Goal: Transaction & Acquisition: Purchase product/service

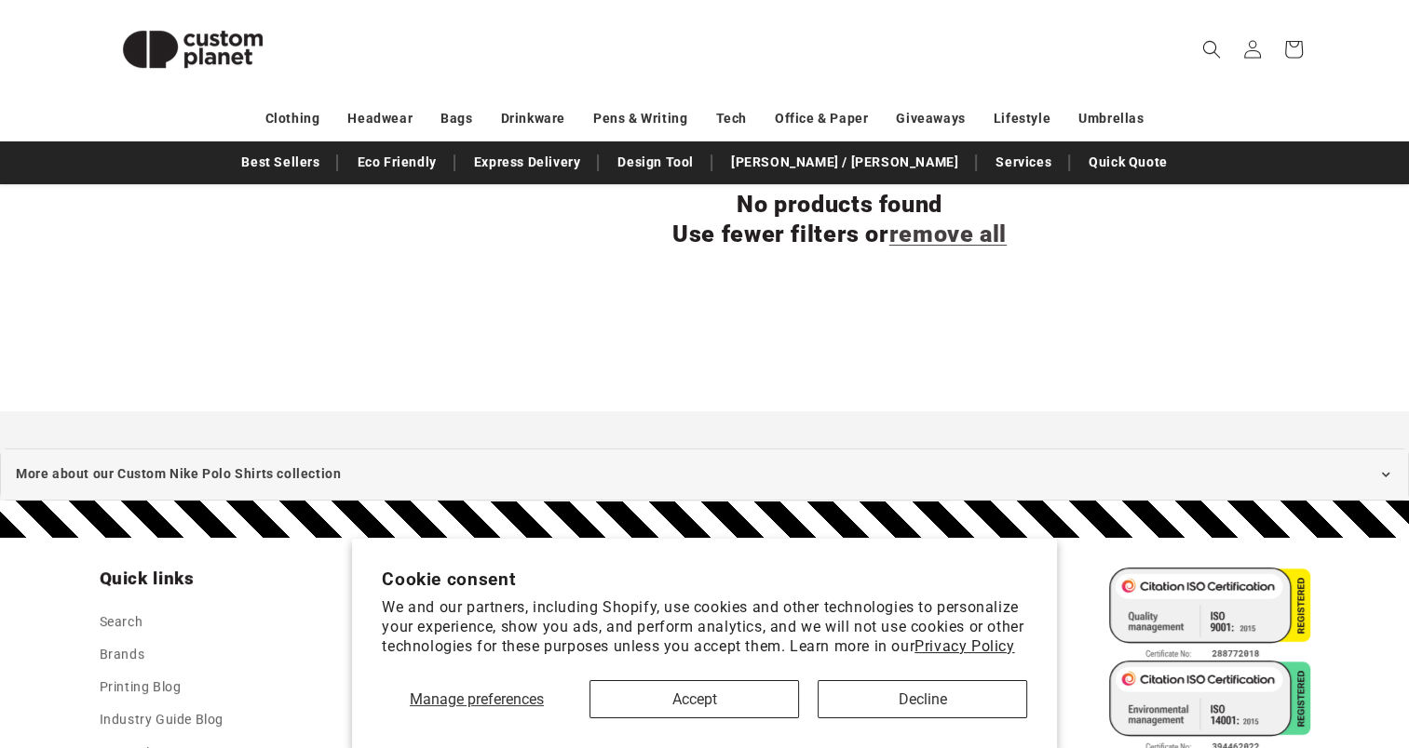
scroll to position [296, 0]
click at [742, 700] on button "Accept" at bounding box center [693, 700] width 209 height 38
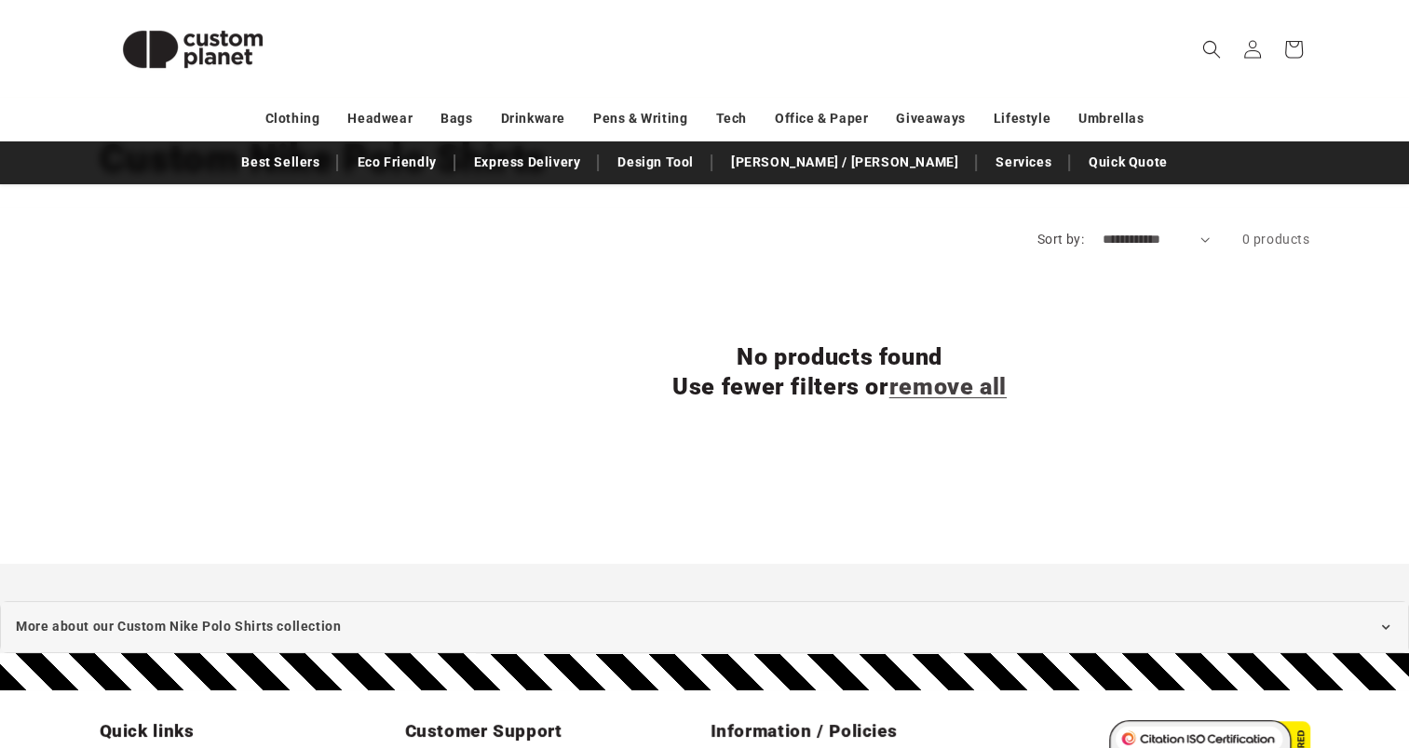
scroll to position [0, 0]
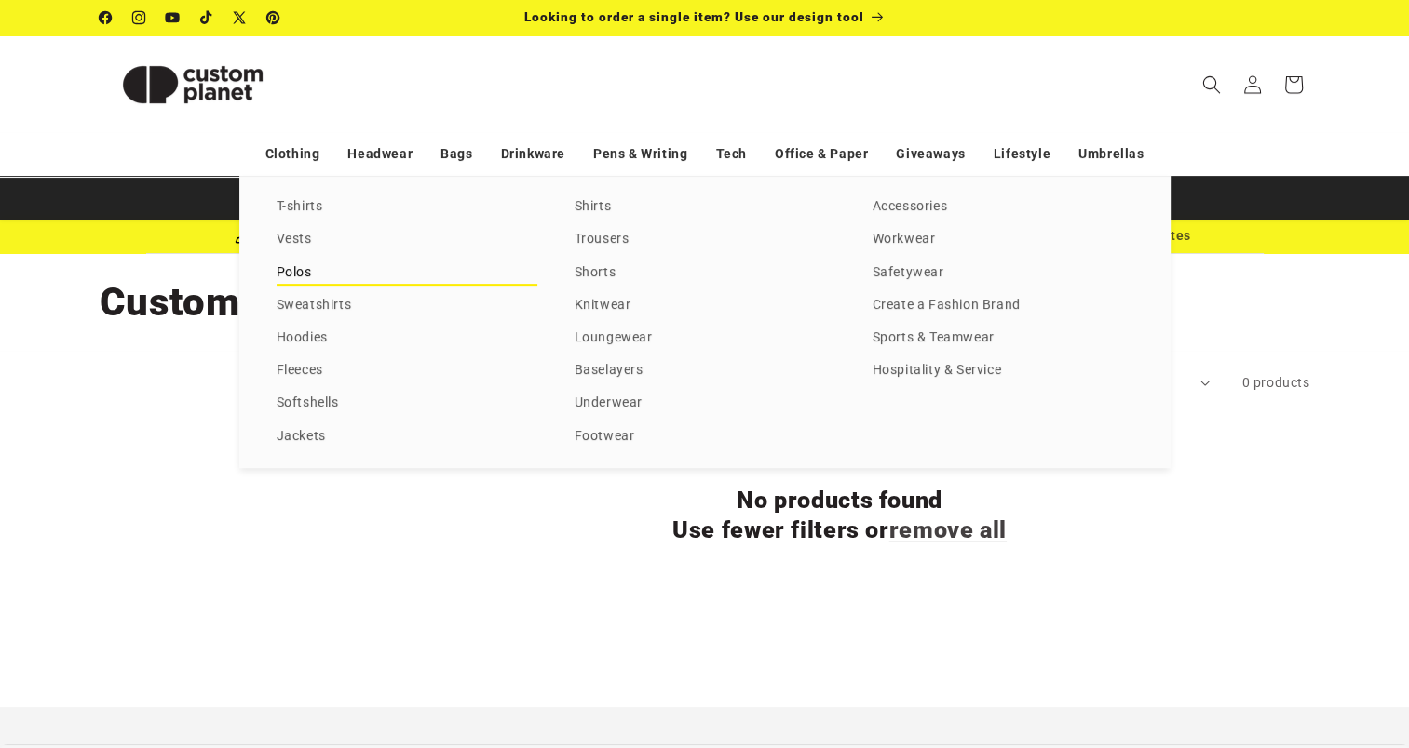
click at [299, 274] on link "Polos" at bounding box center [406, 273] width 261 height 25
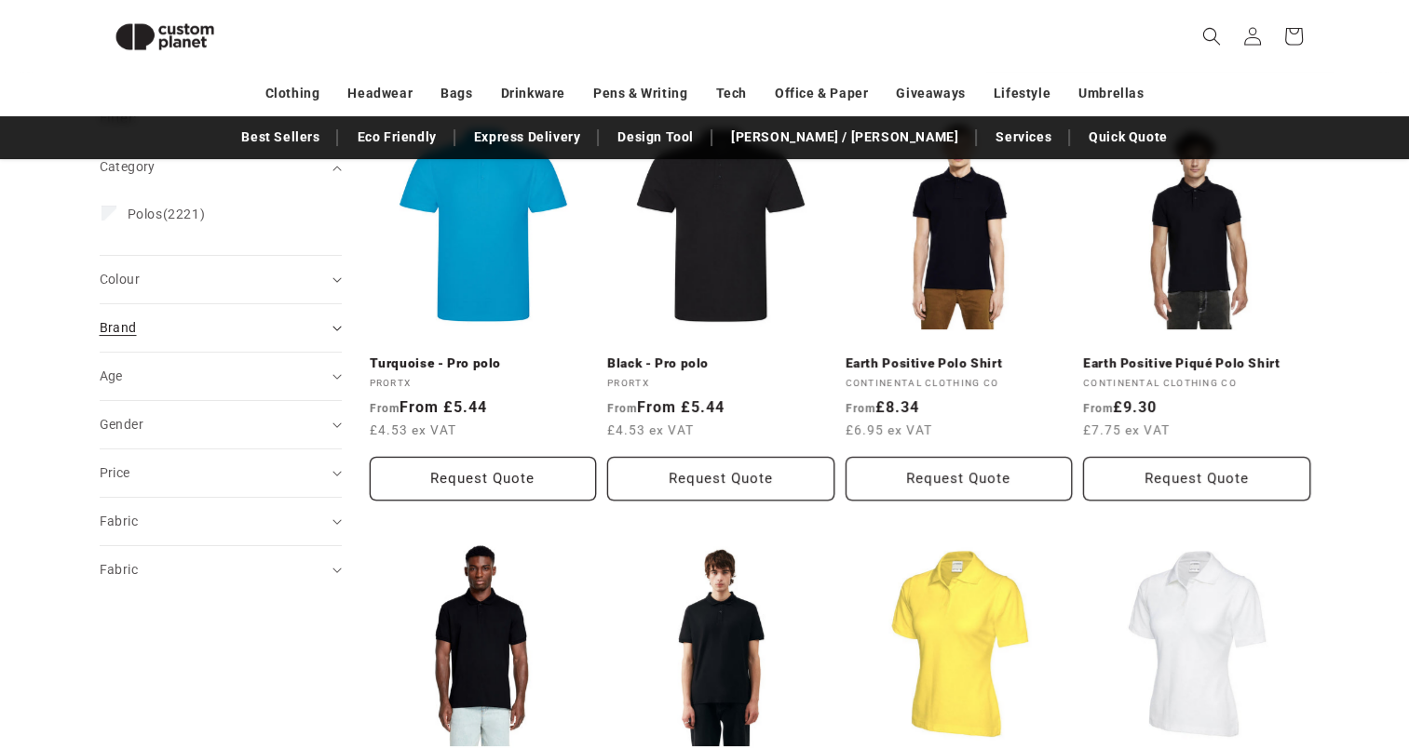
click at [332, 328] on icon "Brand (0 selected)" at bounding box center [336, 329] width 9 height 6
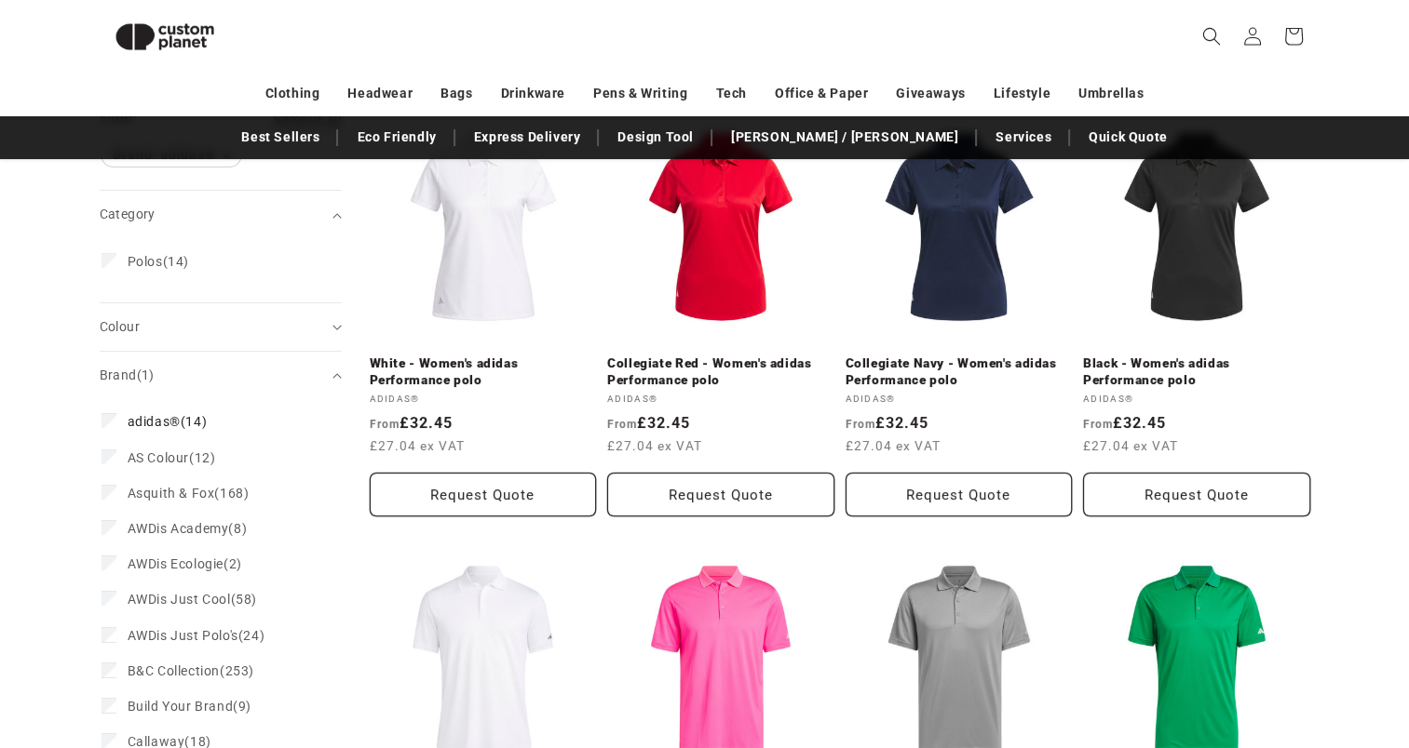
scroll to position [447, 0]
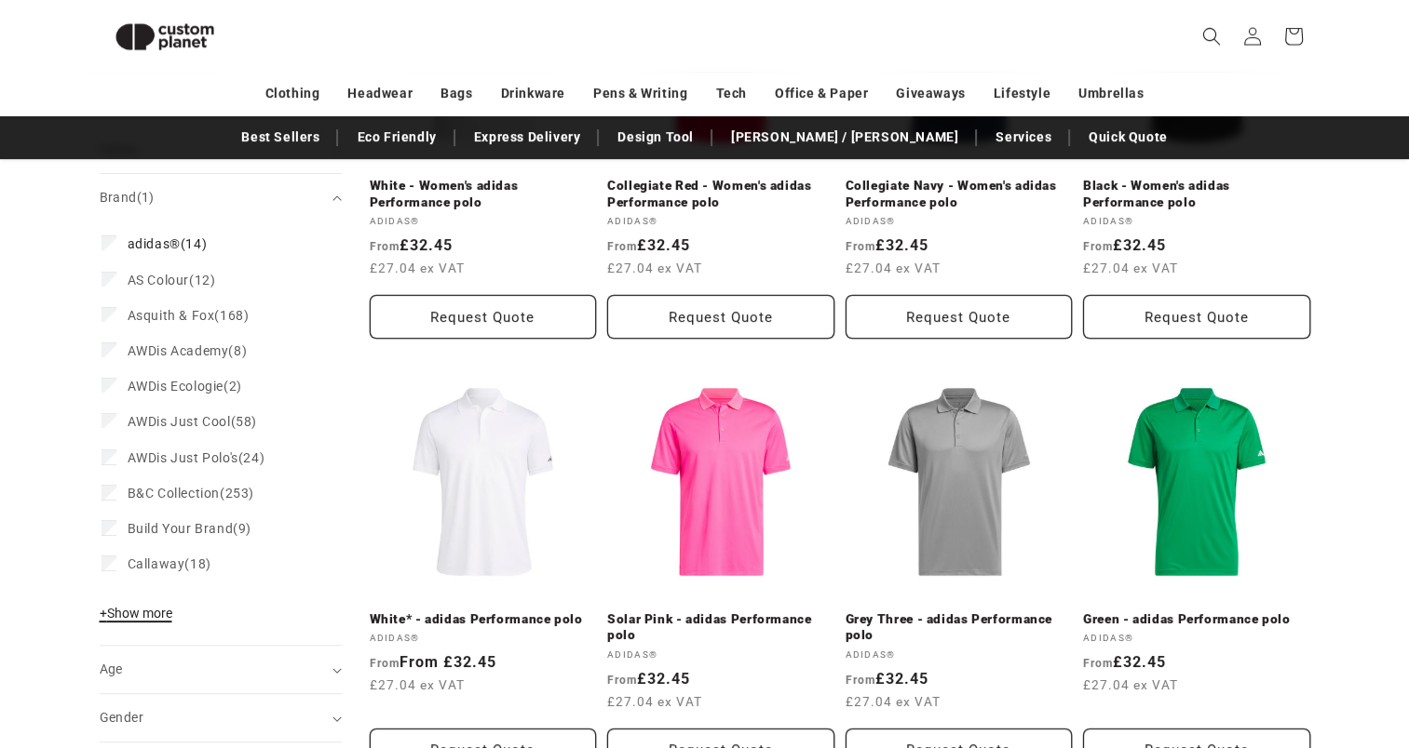
click at [141, 612] on span "+ Show more" at bounding box center [136, 613] width 73 height 15
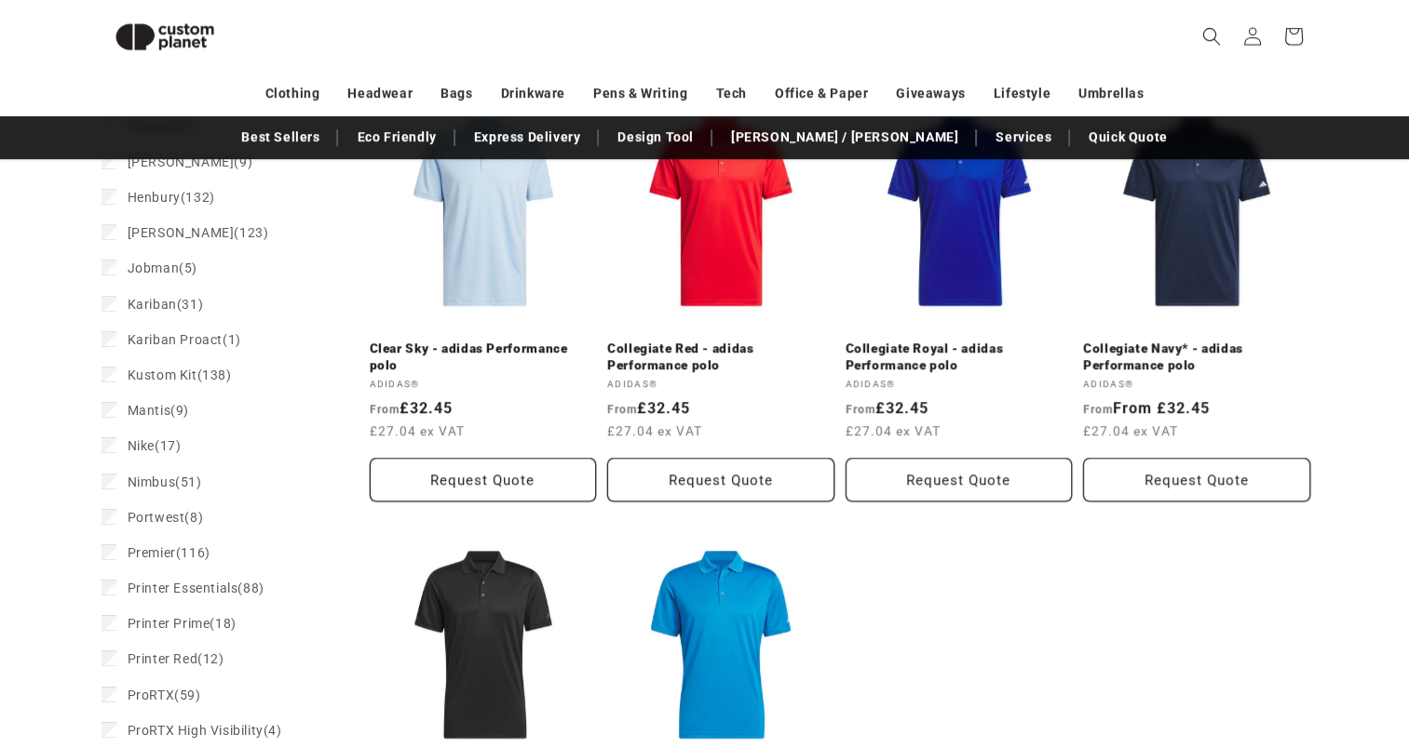
scroll to position [1167, 0]
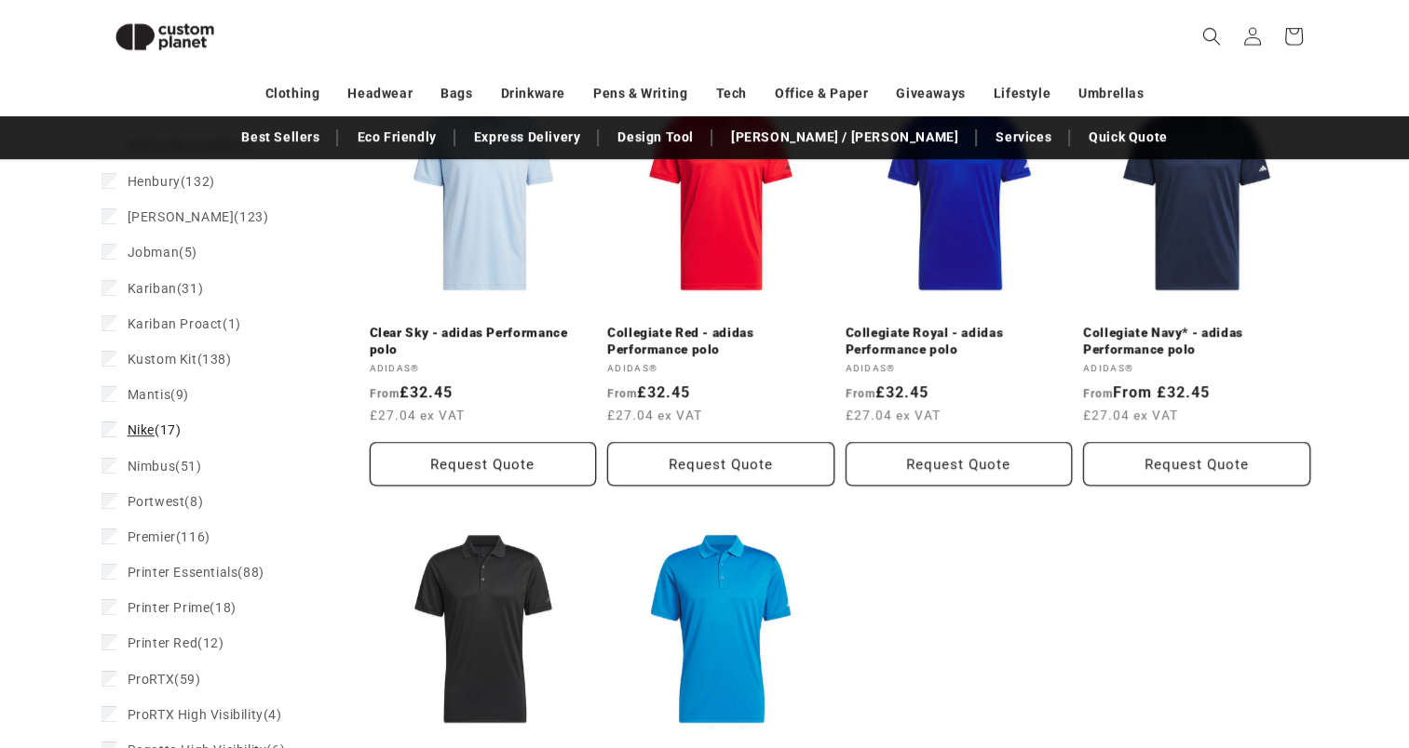
click at [150, 423] on span "Nike" at bounding box center [141, 430] width 27 height 15
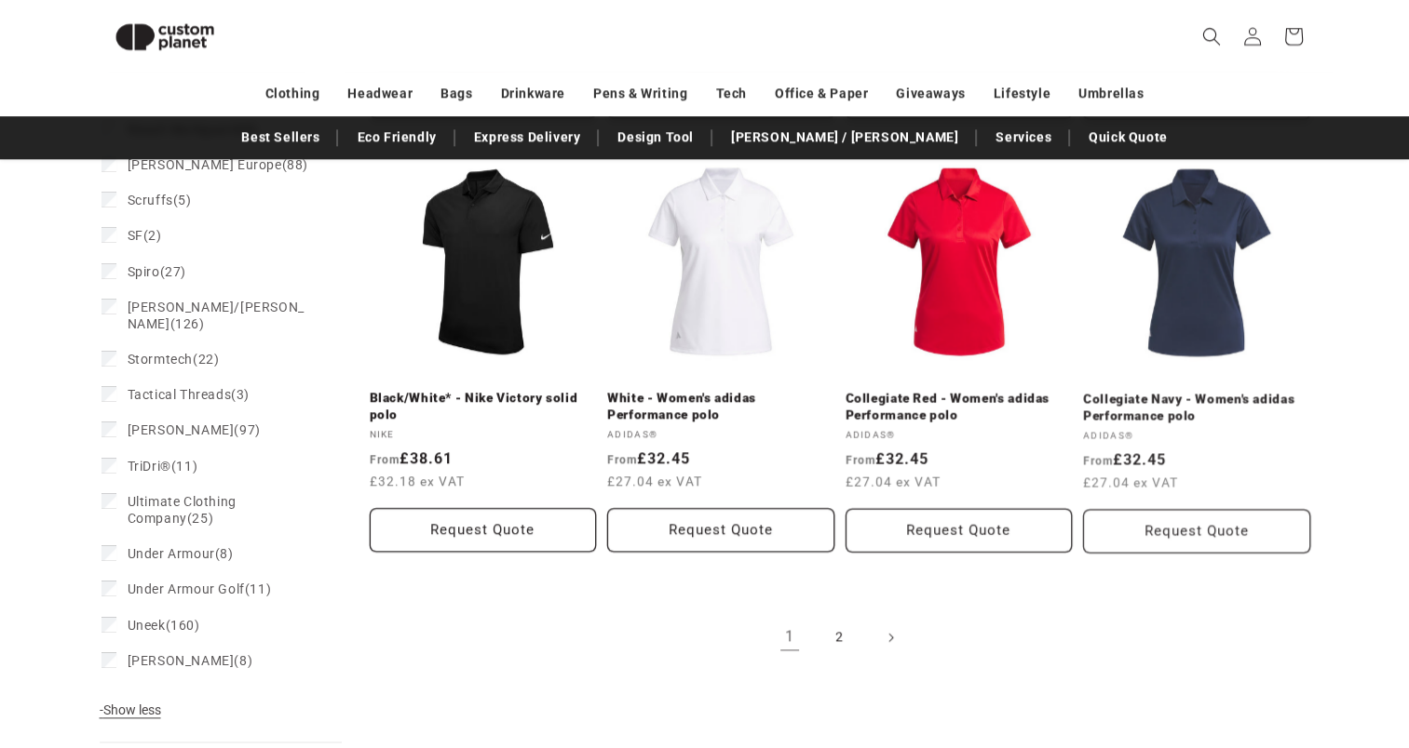
scroll to position [1967, 0]
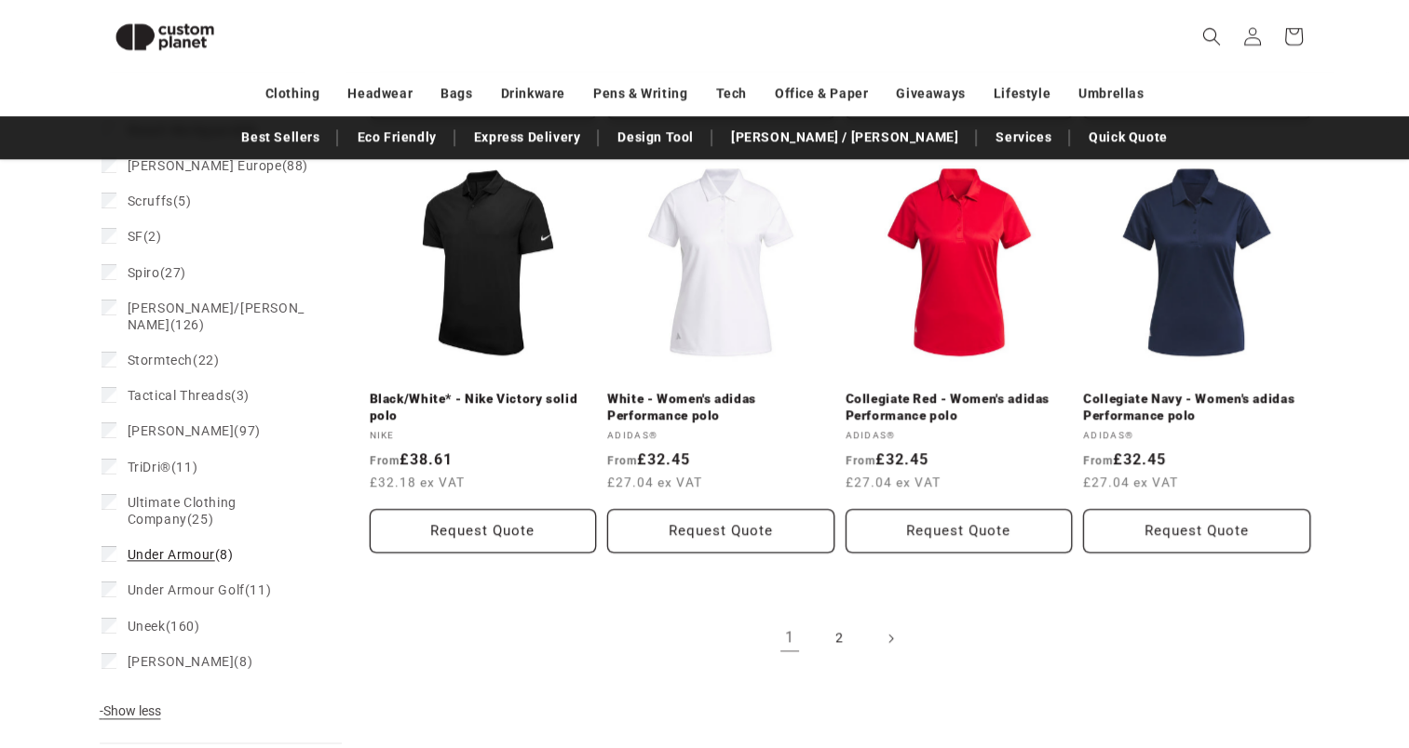
click at [191, 547] on span "Under Armour" at bounding box center [172, 554] width 88 height 15
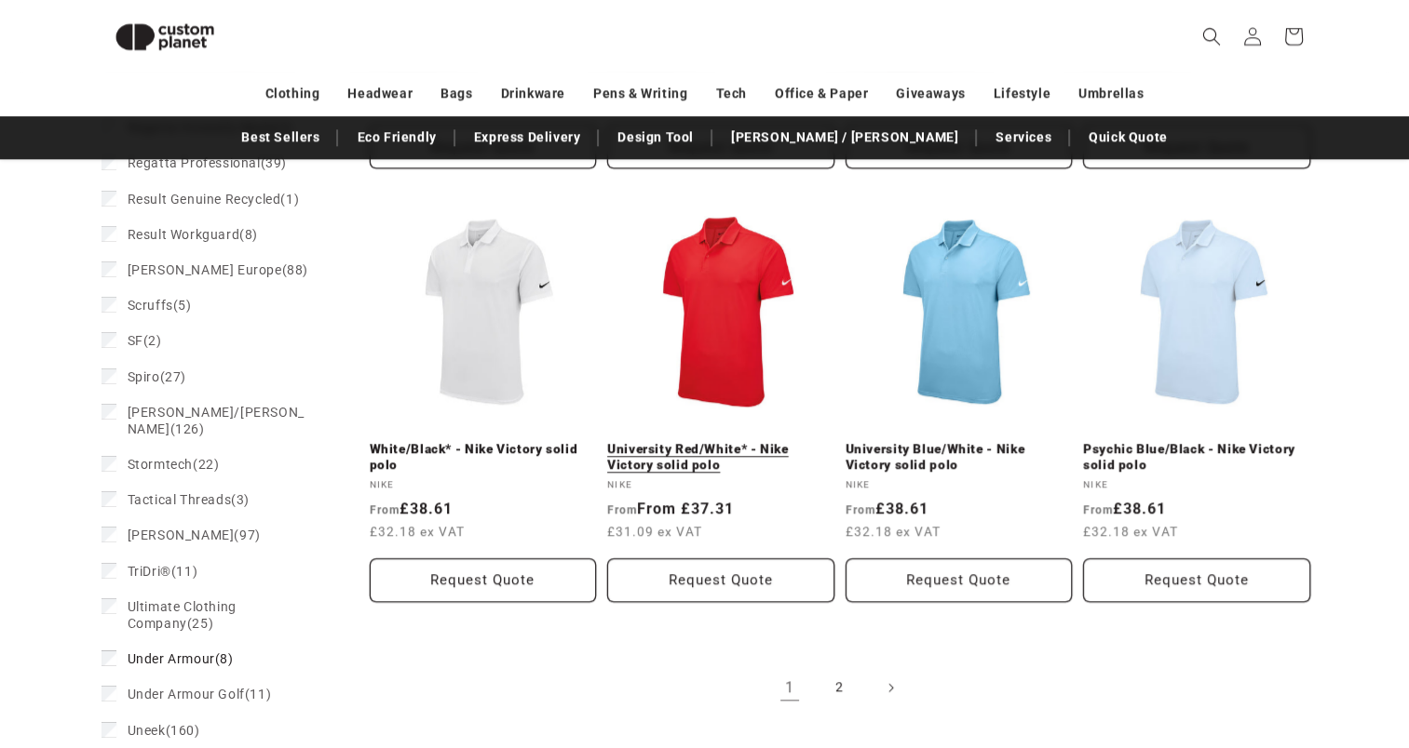
scroll to position [1904, 0]
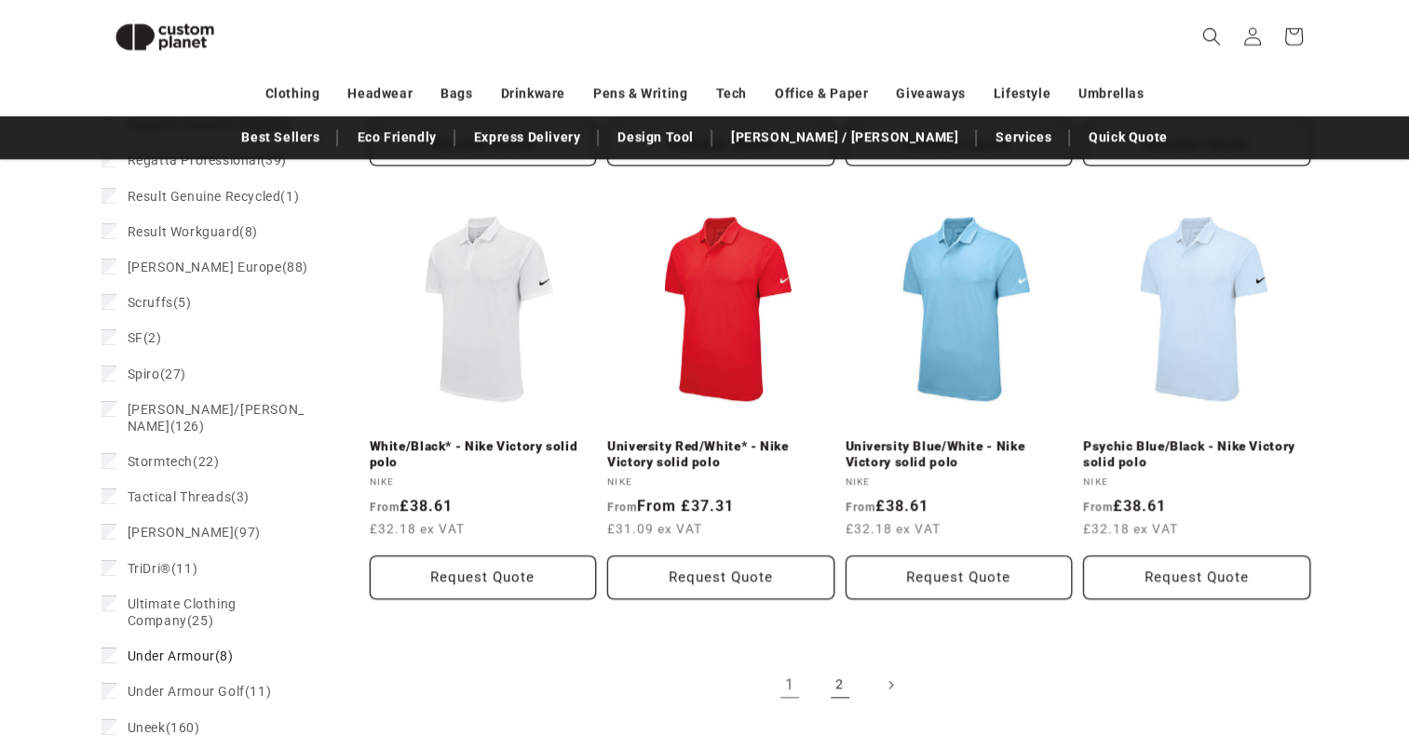
click at [842, 683] on link "2" at bounding box center [839, 685] width 41 height 41
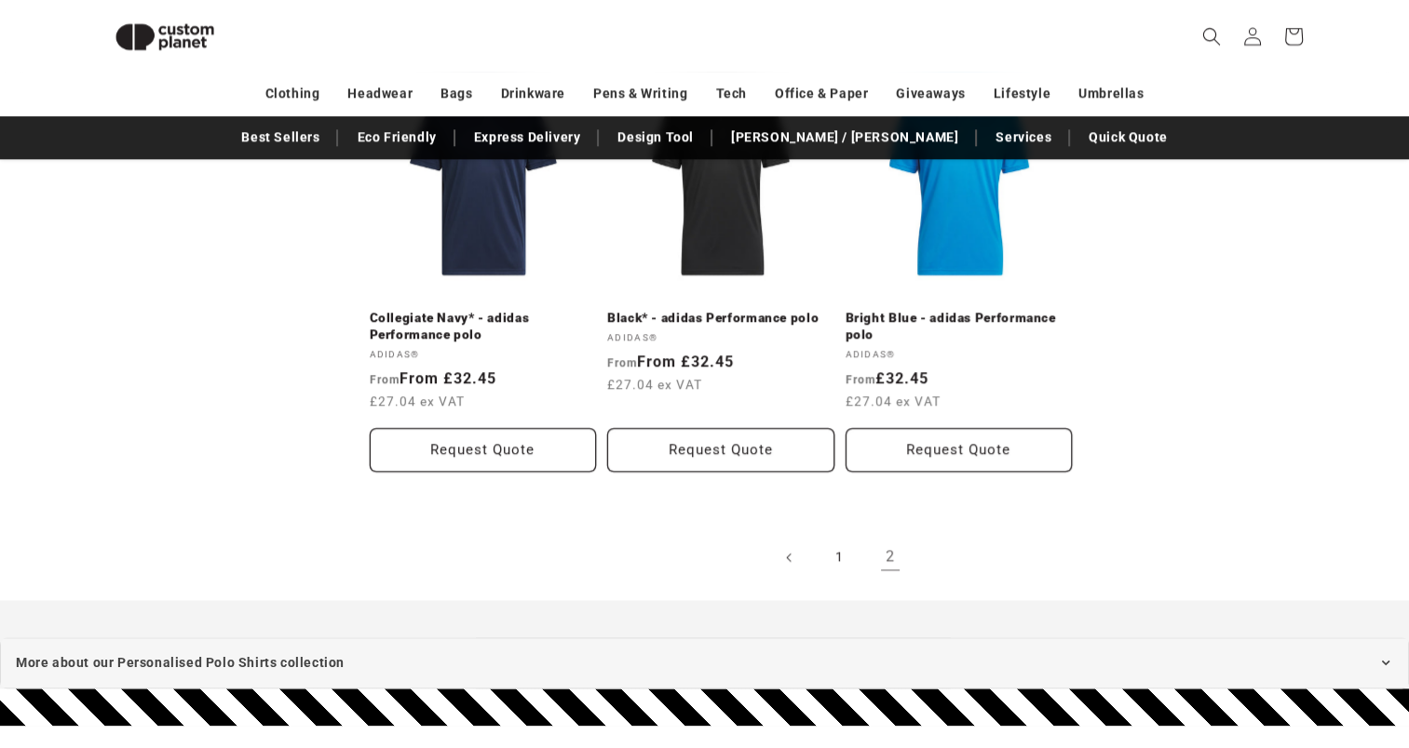
scroll to position [1759, 0]
